Goal: Task Accomplishment & Management: Manage account settings

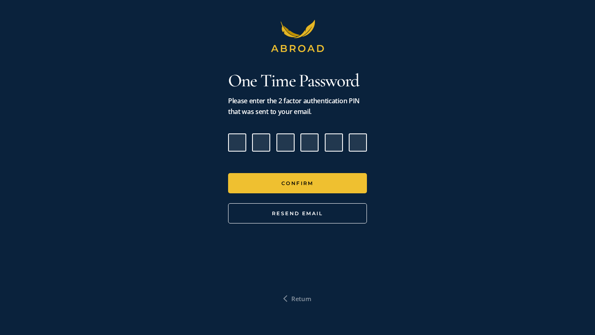
click at [238, 143] on input "Please enter verification code. Digit 1" at bounding box center [237, 143] width 18 height 18
paste input "6"
type input "8"
type input "6"
type input "1"
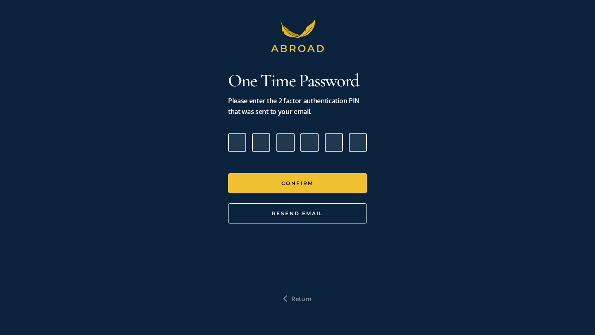
type input "7"
type input "2"
type input "6"
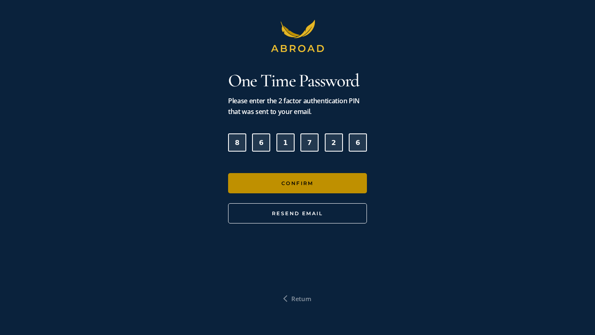
click at [283, 189] on button "Confirm" at bounding box center [297, 183] width 139 height 20
